Goal: Entertainment & Leisure: Consume media (video, audio)

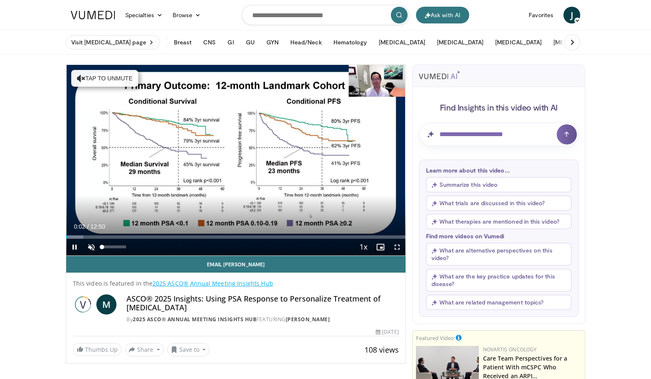
click at [96, 251] on span "Video Player" at bounding box center [91, 247] width 17 height 17
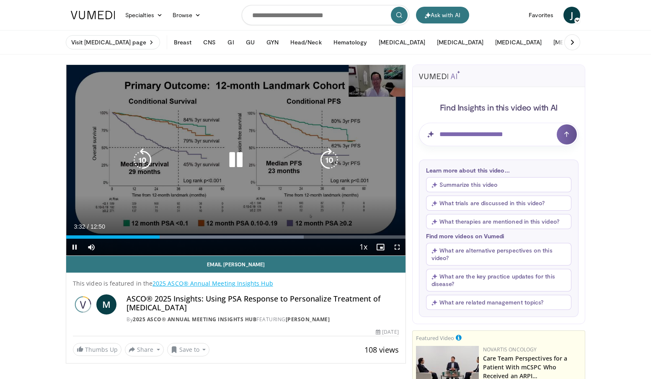
click at [354, 88] on div "10 seconds Tap to unmute" at bounding box center [235, 160] width 339 height 191
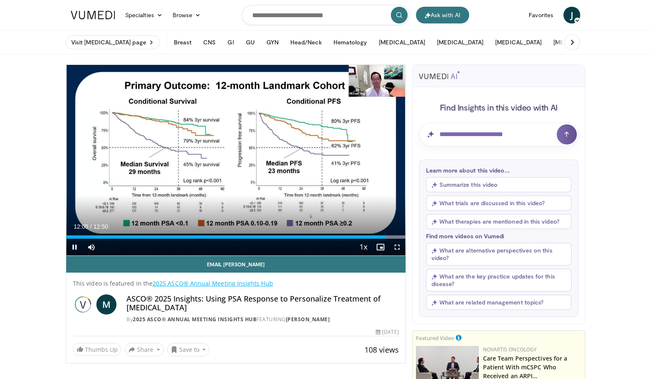
click at [73, 248] on span "Video Player" at bounding box center [74, 247] width 17 height 17
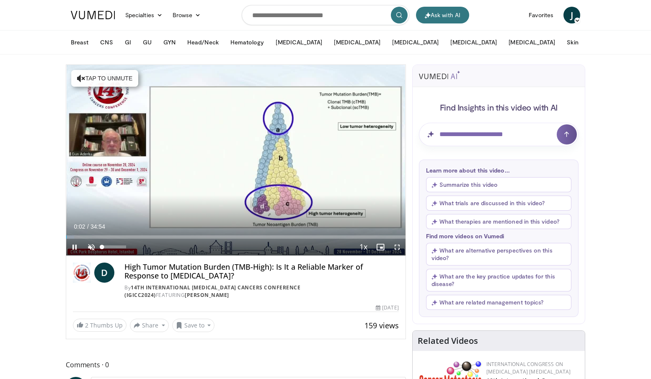
click at [90, 247] on span "Video Player" at bounding box center [91, 247] width 17 height 17
